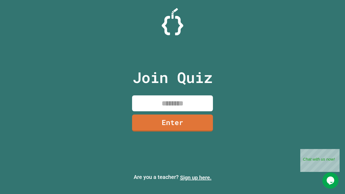
click at [196, 177] on link "Sign up here." at bounding box center [196, 177] width 32 height 6
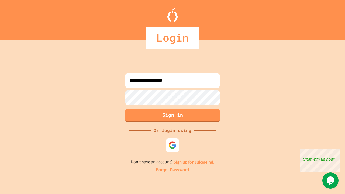
type input "**********"
